Goal: Information Seeking & Learning: Learn about a topic

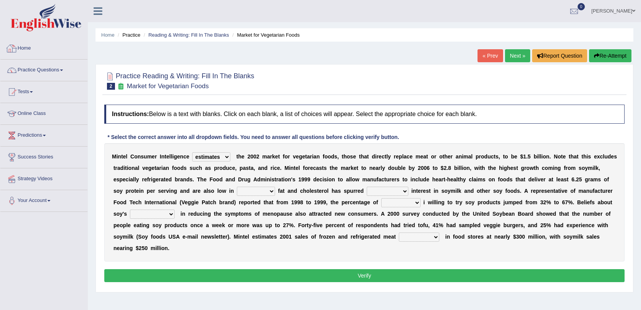
select select "estimates"
click at [18, 47] on link "Home" at bounding box center [43, 47] width 87 height 19
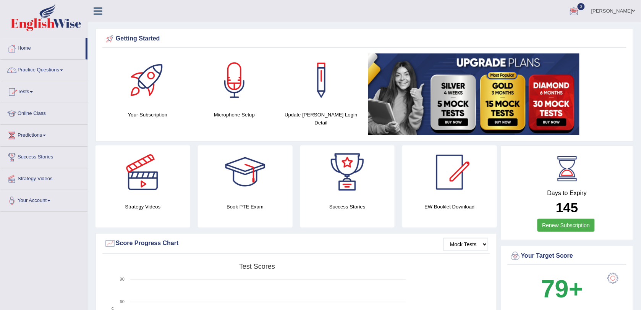
click at [42, 71] on link "Practice Questions" at bounding box center [43, 69] width 87 height 19
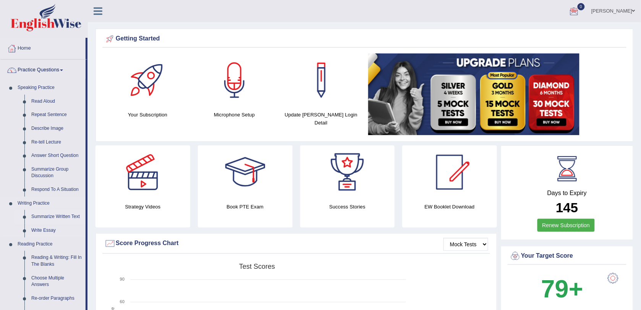
click at [52, 213] on link "Summarize Written Text" at bounding box center [57, 217] width 58 height 14
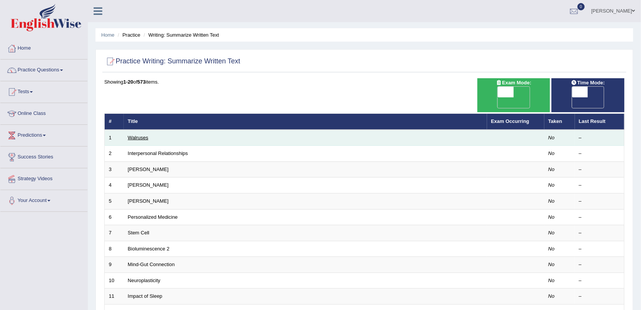
click at [148, 135] on link "Walruses" at bounding box center [138, 138] width 21 height 6
